Goal: Information Seeking & Learning: Find specific fact

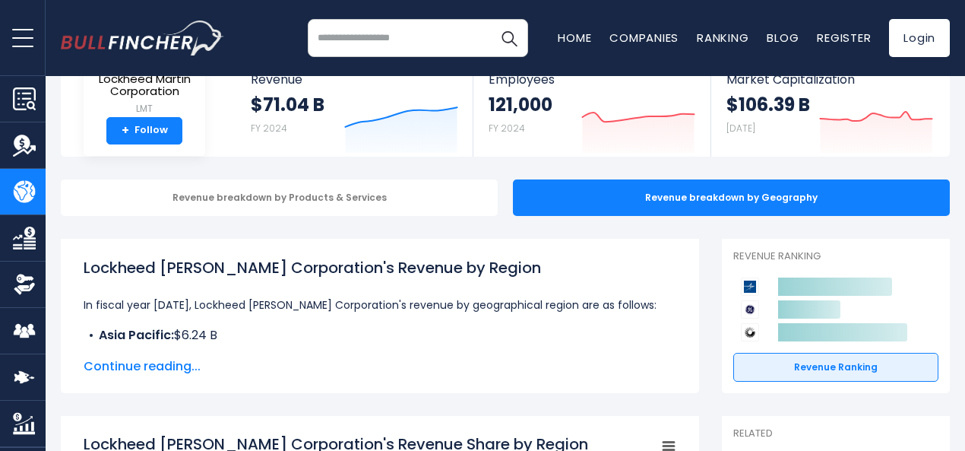
scroll to position [106, 0]
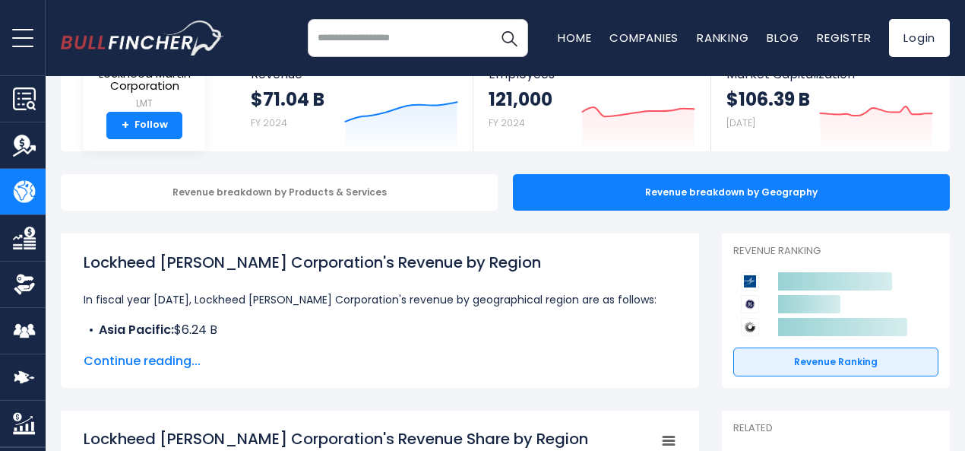
click at [155, 372] on div "Lockheed [PERSON_NAME] Corporation's Revenue by Region In fiscal year [DATE], L…" at bounding box center [380, 310] width 638 height 154
click at [134, 361] on span "Continue reading..." at bounding box center [380, 361] width 593 height 18
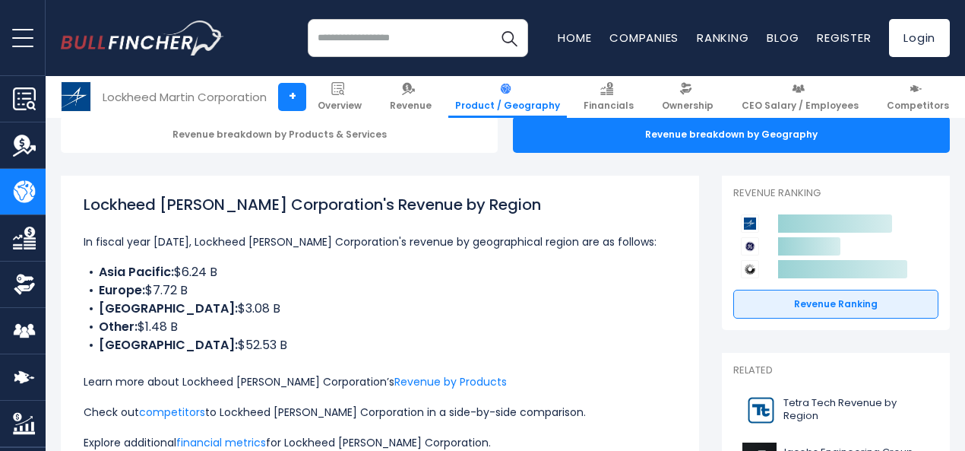
scroll to position [175, 0]
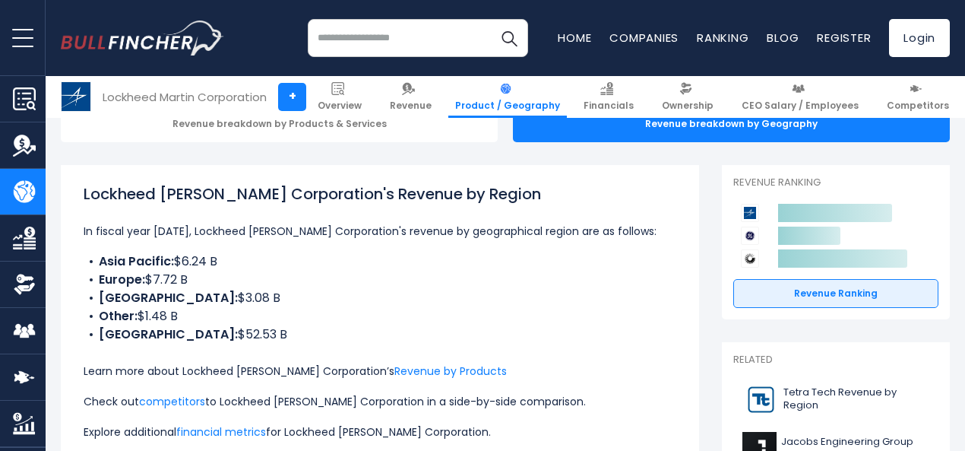
drag, startPoint x: 87, startPoint y: 261, endPoint x: 204, endPoint y: 271, distance: 116.7
click at [204, 271] on ul "Asia Pacific: $6.24 B Europe: $7.72 B [GEOGRAPHIC_DATA]: $3.08 B Other: $1.48 B…" at bounding box center [380, 297] width 593 height 91
click at [252, 232] on p "In fiscal year [DATE], Lockheed [PERSON_NAME] Corporation's revenue by geograph…" at bounding box center [380, 231] width 593 height 18
drag, startPoint x: 165, startPoint y: 258, endPoint x: 213, endPoint y: 261, distance: 47.9
click at [213, 261] on li "Asia Pacific: $6.24 B" at bounding box center [380, 261] width 593 height 18
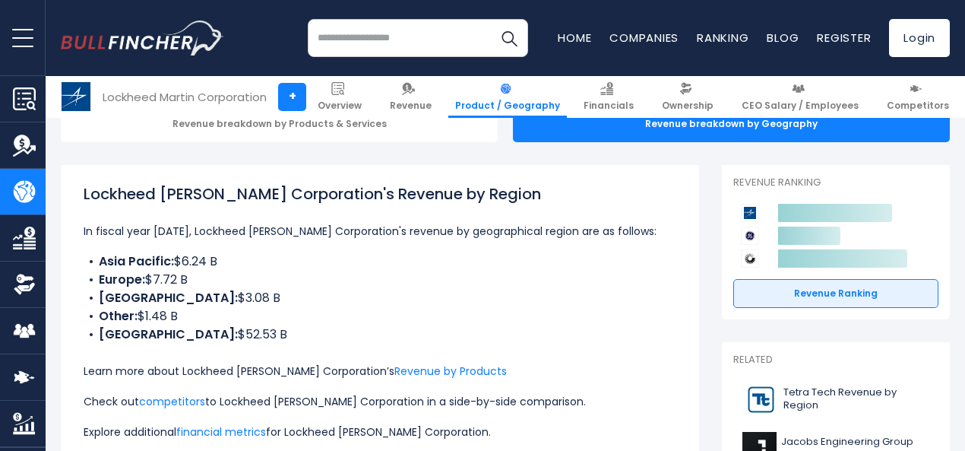
copy li "$6.24 B"
click at [184, 282] on li "Europe: $7.72 B" at bounding box center [380, 280] width 593 height 18
drag, startPoint x: 179, startPoint y: 280, endPoint x: 137, endPoint y: 281, distance: 42.6
click at [137, 281] on li "Europe: $7.72 B" at bounding box center [380, 280] width 593 height 18
copy li "$7.72 B"
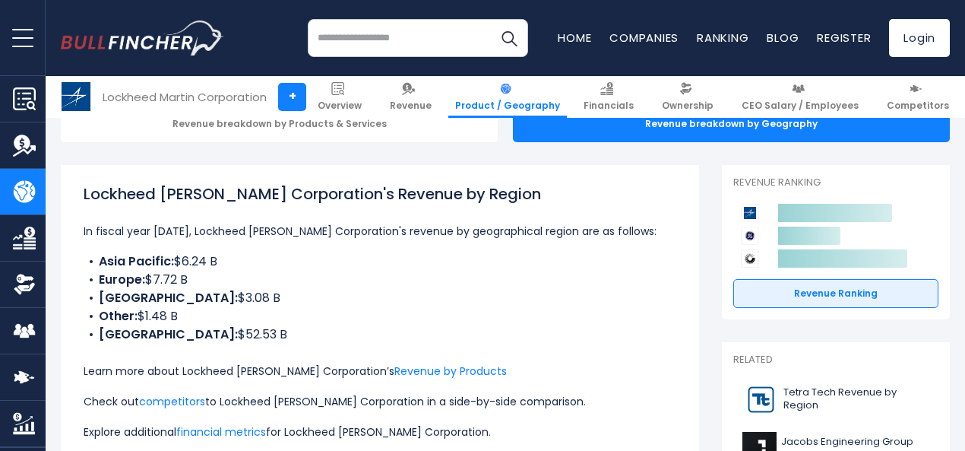
drag, startPoint x: 207, startPoint y: 296, endPoint x: 166, endPoint y: 296, distance: 41.0
click at [166, 296] on li "[GEOGRAPHIC_DATA]: $3.08 B" at bounding box center [380, 298] width 593 height 18
copy li "$3.08 B"
drag, startPoint x: 240, startPoint y: 329, endPoint x: 177, endPoint y: 328, distance: 63.1
click at [177, 328] on li "[GEOGRAPHIC_DATA]: $52.53 B" at bounding box center [380, 334] width 593 height 18
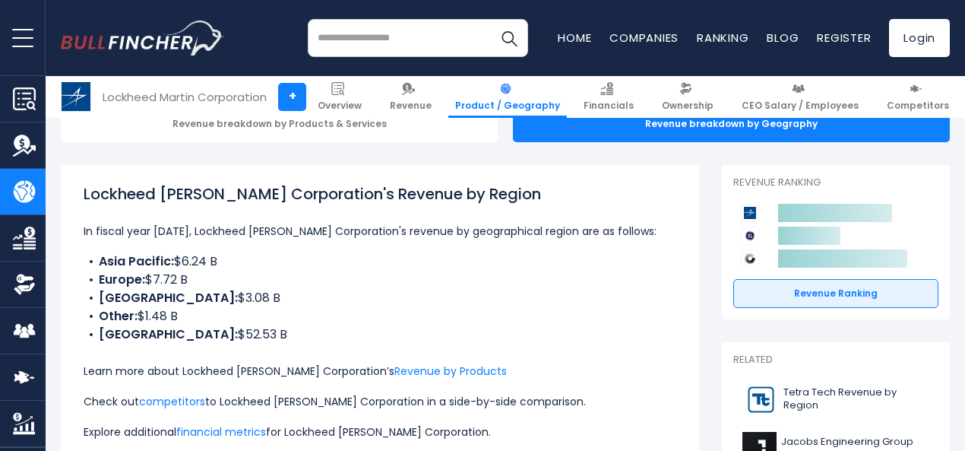
copy li "$52.53 B"
click at [168, 314] on li "Other: $1.48 B" at bounding box center [380, 316] width 593 height 18
drag, startPoint x: 168, startPoint y: 314, endPoint x: 128, endPoint y: 315, distance: 39.5
click at [128, 315] on li "Other: $1.48 B" at bounding box center [380, 316] width 593 height 18
copy ul "$1.48 B"
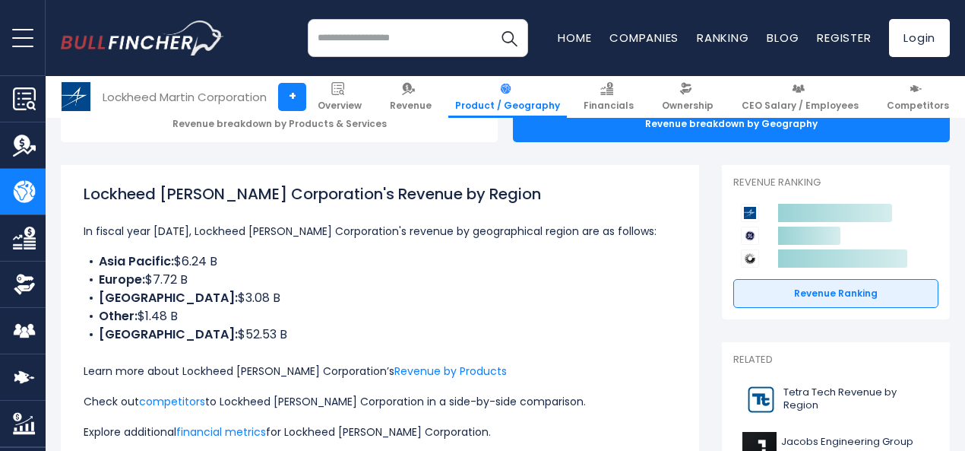
click at [210, 267] on li "Asia Pacific: $6.24 B" at bounding box center [380, 261] width 593 height 18
drag, startPoint x: 207, startPoint y: 261, endPoint x: 163, endPoint y: 261, distance: 44.1
click at [163, 261] on li "Asia Pacific: $6.24 B" at bounding box center [380, 261] width 593 height 18
copy li "$6.24 B"
drag, startPoint x: 180, startPoint y: 285, endPoint x: 135, endPoint y: 278, distance: 45.4
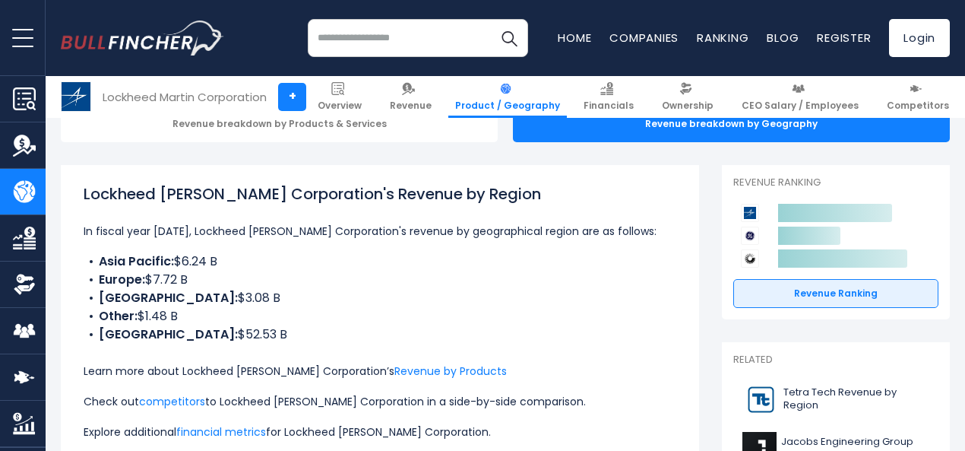
click at [135, 278] on li "Europe: $7.72 B" at bounding box center [380, 280] width 593 height 18
copy li "$7.72 B"
drag, startPoint x: 206, startPoint y: 294, endPoint x: 166, endPoint y: 300, distance: 40.7
click at [166, 300] on li "[GEOGRAPHIC_DATA]: $3.08 B" at bounding box center [380, 298] width 593 height 18
copy li "$3.08 B"
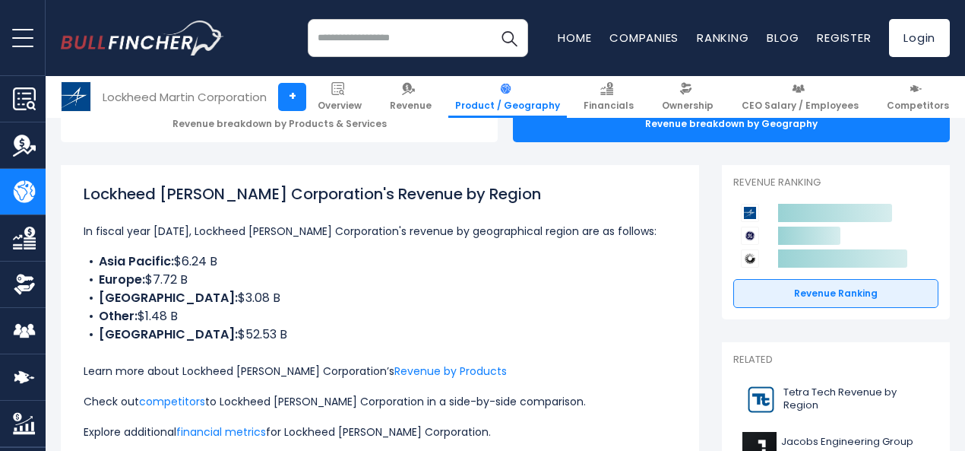
drag, startPoint x: 222, startPoint y: 336, endPoint x: 176, endPoint y: 334, distance: 45.6
click at [176, 334] on li "[GEOGRAPHIC_DATA]: $52.53 B" at bounding box center [380, 334] width 593 height 18
copy li "$52.53"
drag, startPoint x: 169, startPoint y: 318, endPoint x: 125, endPoint y: 315, distance: 44.2
click at [125, 315] on li "Other: $1.48 B" at bounding box center [380, 316] width 593 height 18
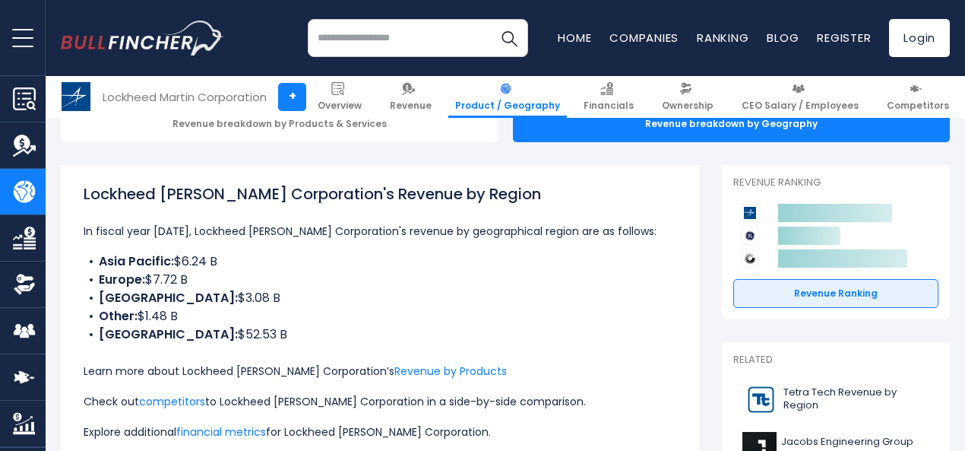
copy li "$1.48 B"
